Goal: Find contact information: Find contact information

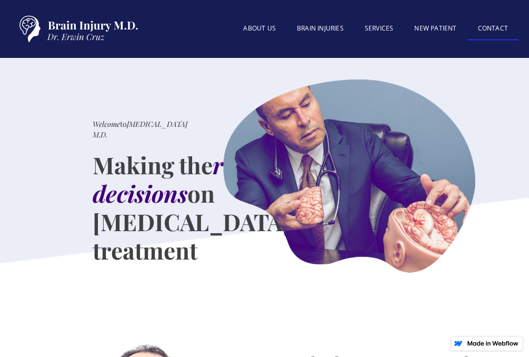
click at [492, 24] on link "Contact" at bounding box center [493, 29] width 51 height 23
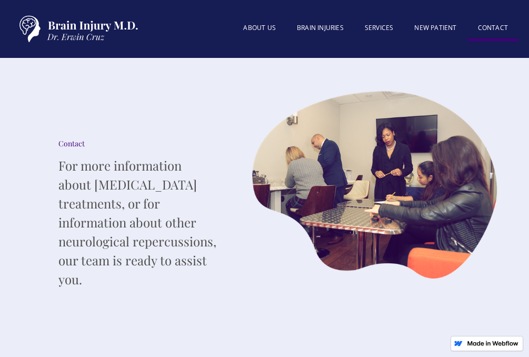
click at [489, 24] on link "Contact" at bounding box center [493, 29] width 51 height 24
click at [497, 30] on link "Contact" at bounding box center [493, 29] width 51 height 24
click at [261, 24] on link "About US" at bounding box center [260, 28] width 54 height 23
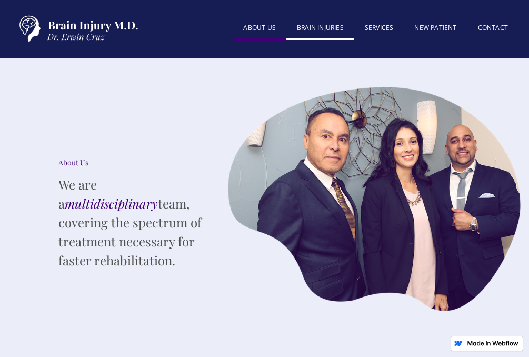
drag, startPoint x: 266, startPoint y: 23, endPoint x: 292, endPoint y: 26, distance: 26.0
click at [266, 24] on link "About US" at bounding box center [260, 29] width 54 height 24
click at [494, 26] on link "Contact" at bounding box center [493, 28] width 51 height 23
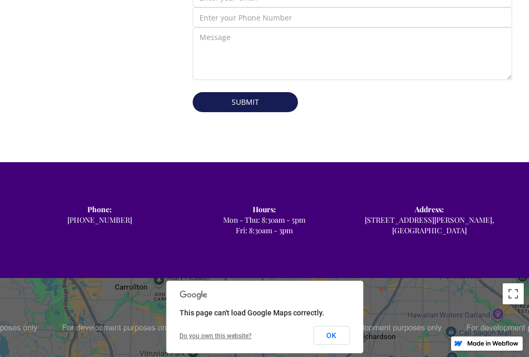
scroll to position [685, 0]
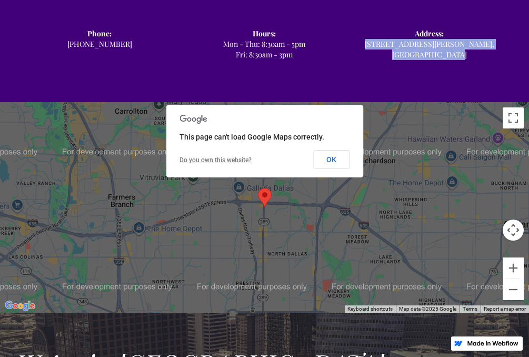
copy div "‍ [STREET_ADDRESS][PERSON_NAME]"
drag, startPoint x: 484, startPoint y: 45, endPoint x: 397, endPoint y: 31, distance: 88.1
click at [397, 31] on div "Phone: ‍ [PHONE_NUMBER] Hours: ‍ Mon - Thu: 8:30am - 5pm Fri: 8:30am - 3pm Addr…" at bounding box center [264, 44] width 495 height 74
